Goal: Task Accomplishment & Management: Complete application form

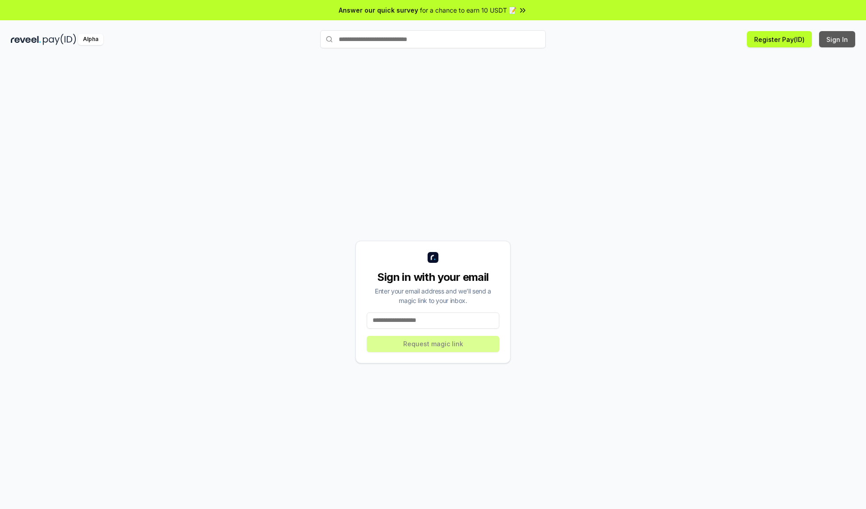
click at [837, 39] on button "Sign In" at bounding box center [837, 39] width 36 height 16
type input "**********"
click at [433, 344] on button "Request magic link" at bounding box center [433, 344] width 133 height 16
